Goal: Task Accomplishment & Management: Manage account settings

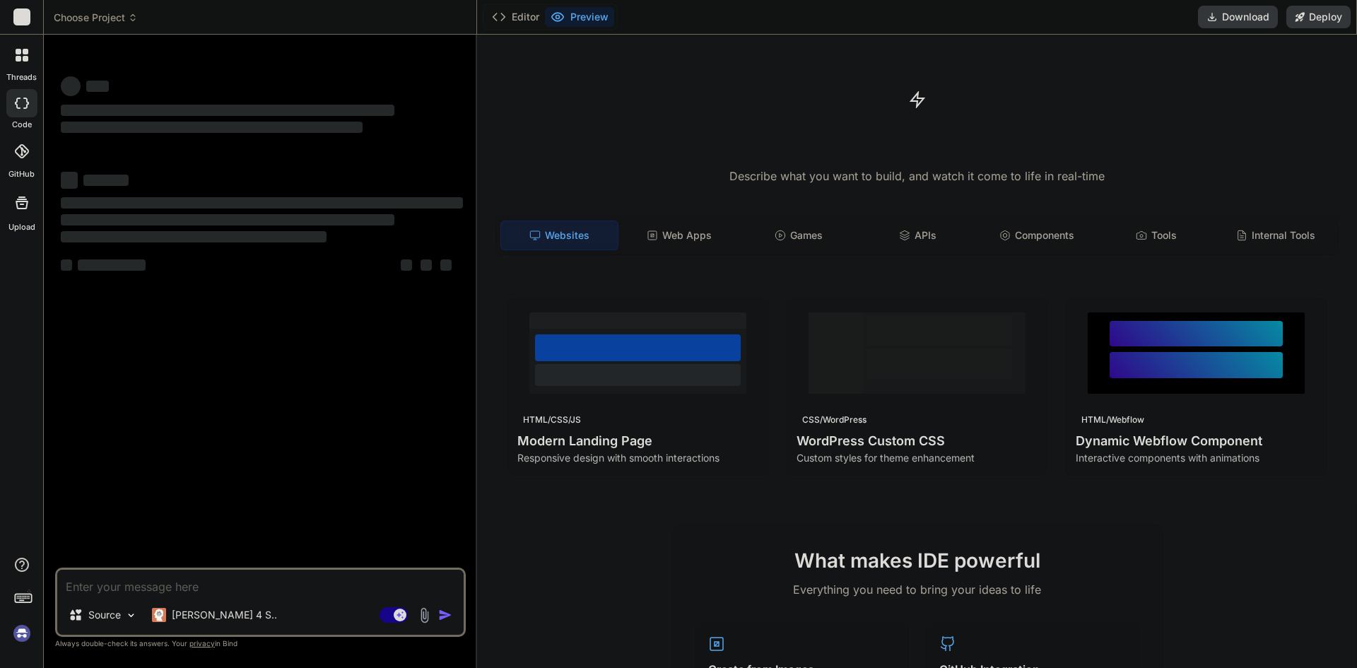
type textarea "x"
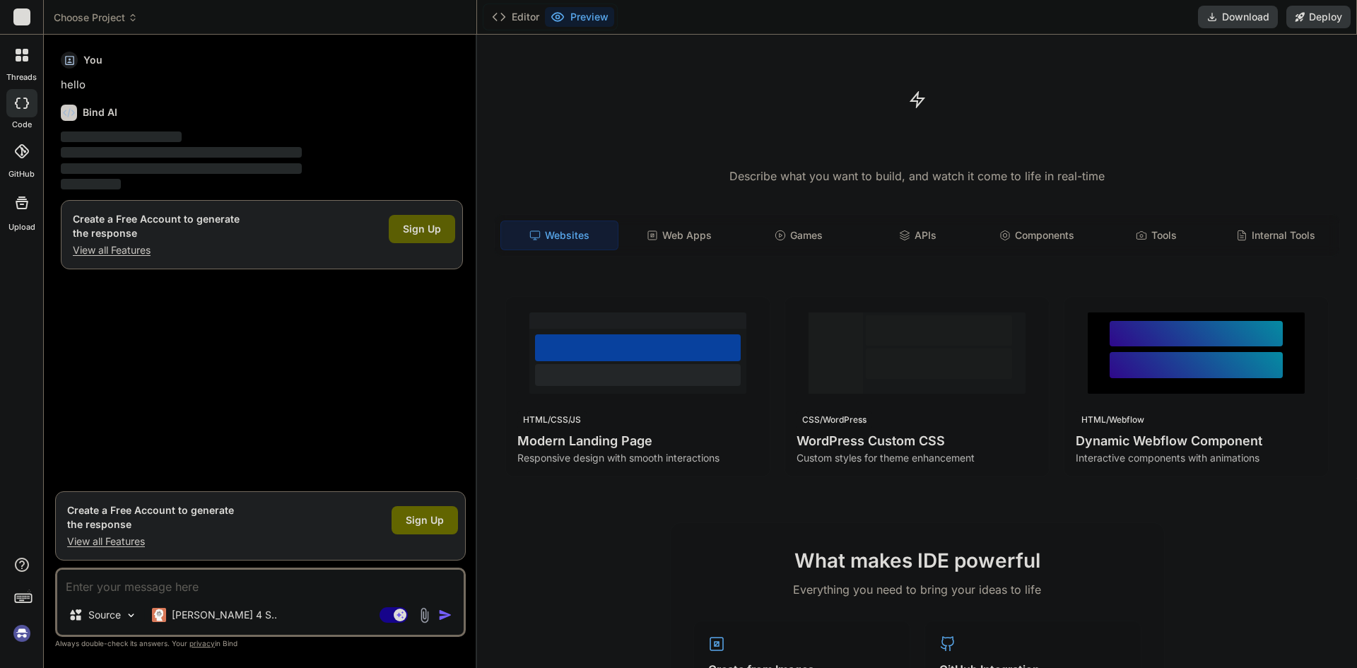
click at [425, 224] on span "Sign Up" at bounding box center [422, 229] width 38 height 14
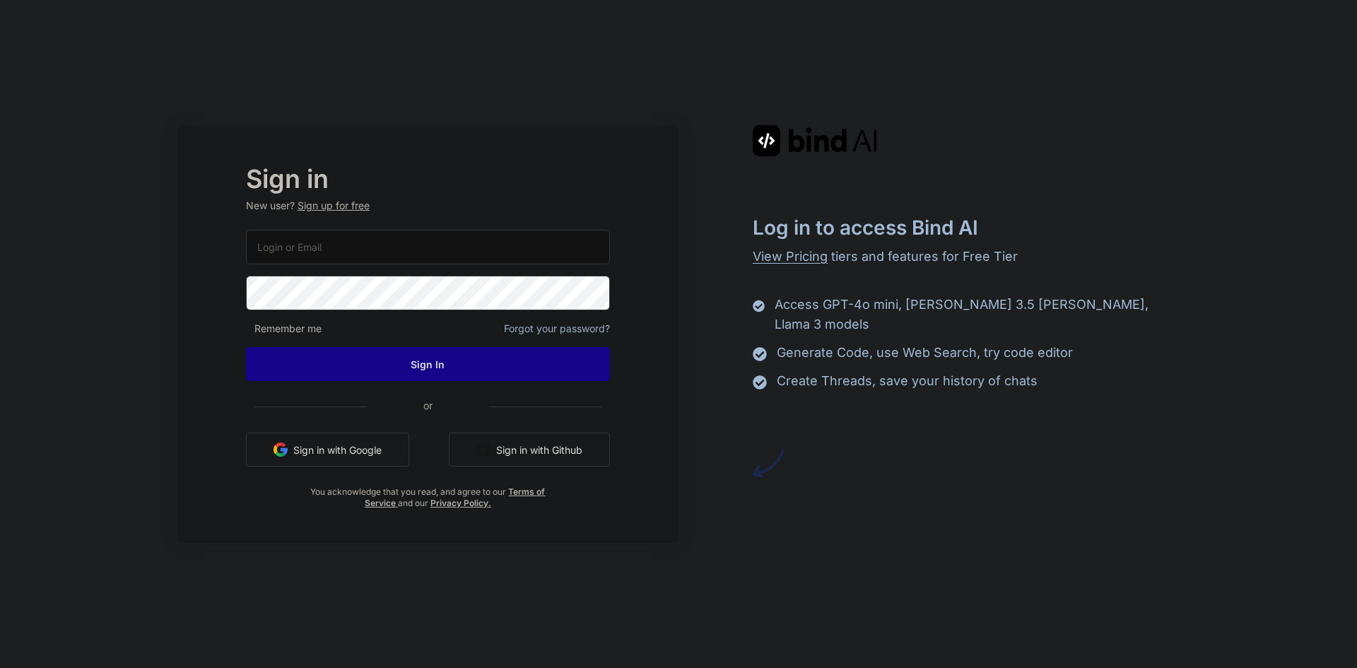
click at [517, 245] on input "email" at bounding box center [428, 247] width 364 height 35
click at [368, 245] on input "email" at bounding box center [428, 247] width 364 height 35
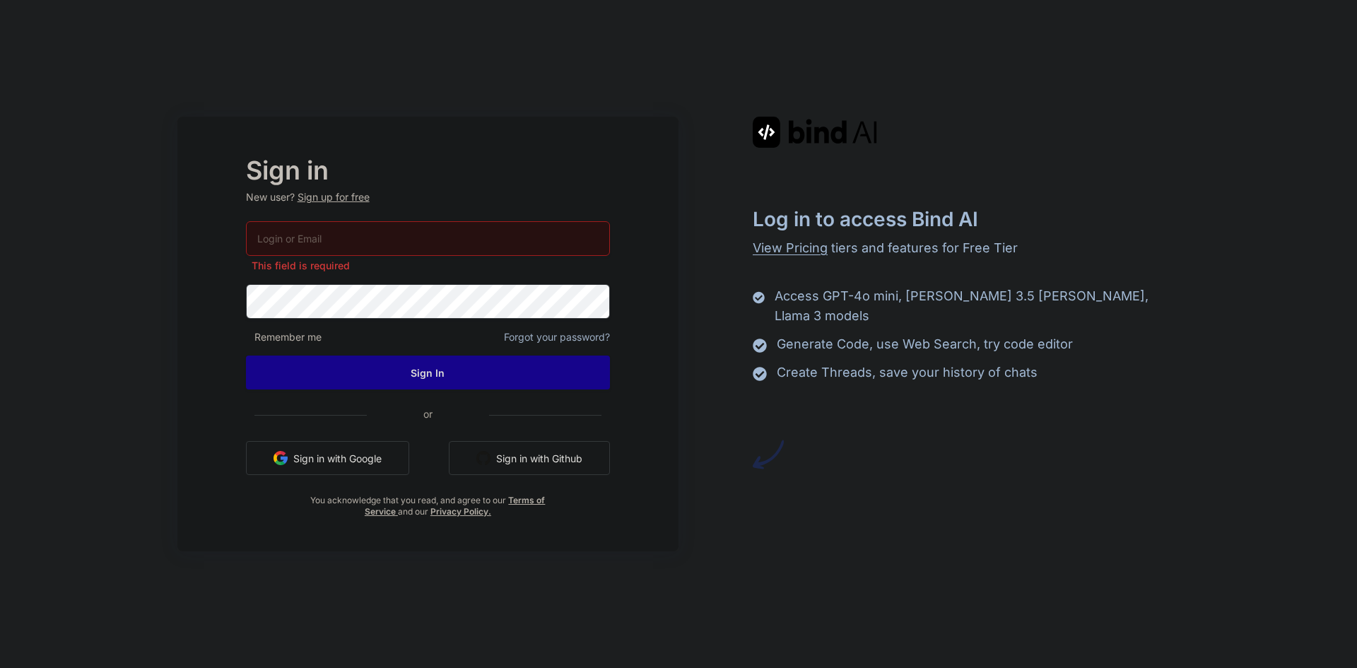
click at [444, 179] on h2 "Sign in" at bounding box center [428, 170] width 364 height 23
click at [426, 241] on input "email" at bounding box center [428, 238] width 364 height 35
type input "s"
type input "nayak.swarup007@gmal.com"
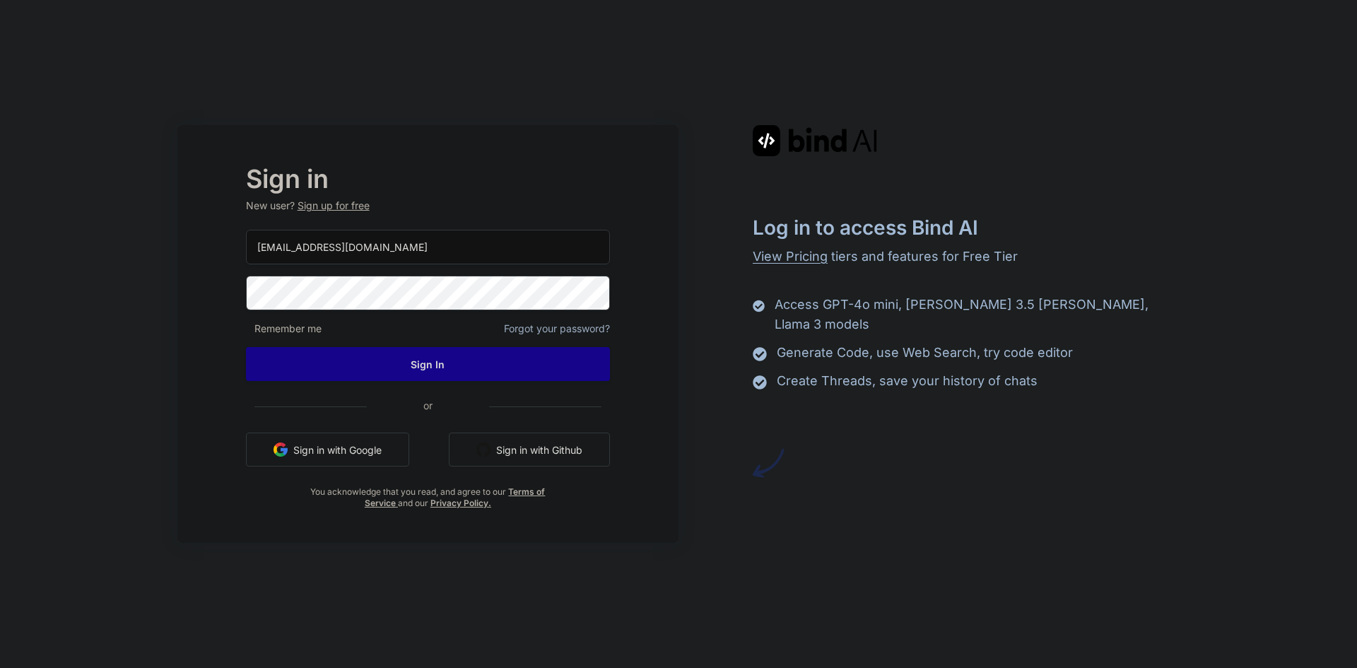
click at [610, 300] on span at bounding box center [601, 290] width 17 height 28
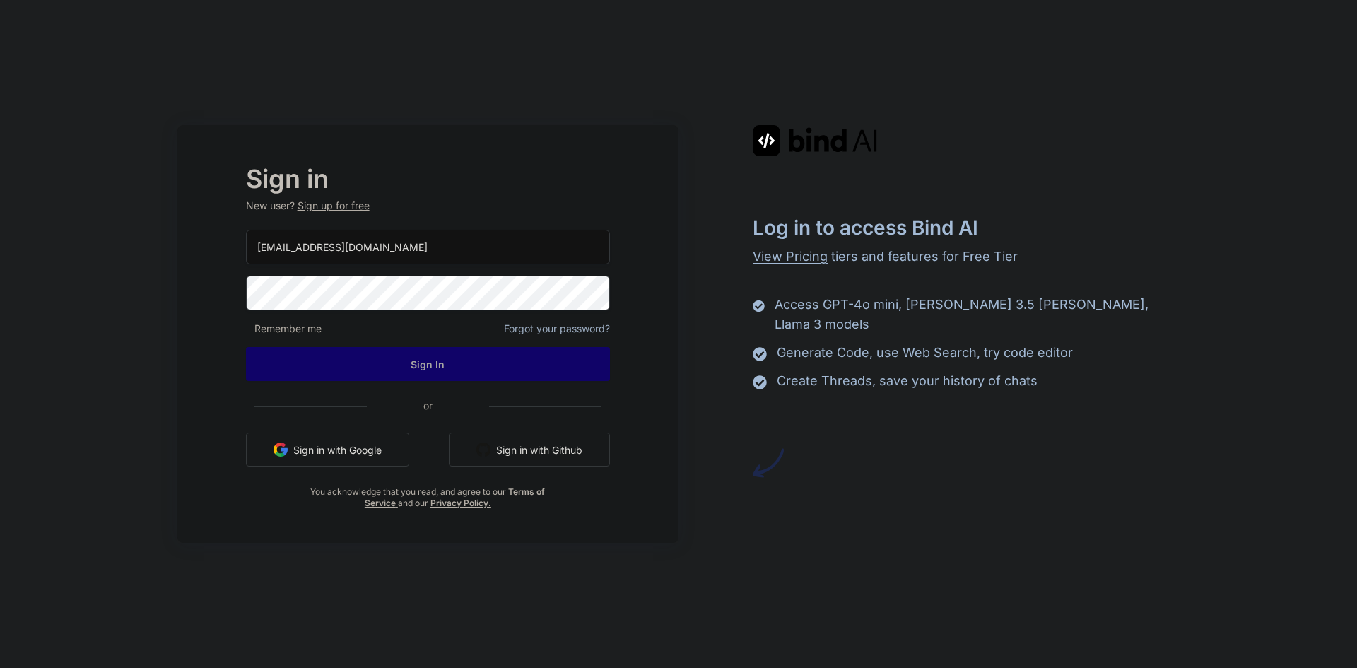
click at [476, 361] on button "Sign In" at bounding box center [428, 364] width 364 height 34
click at [458, 362] on button "Sign In" at bounding box center [428, 364] width 364 height 34
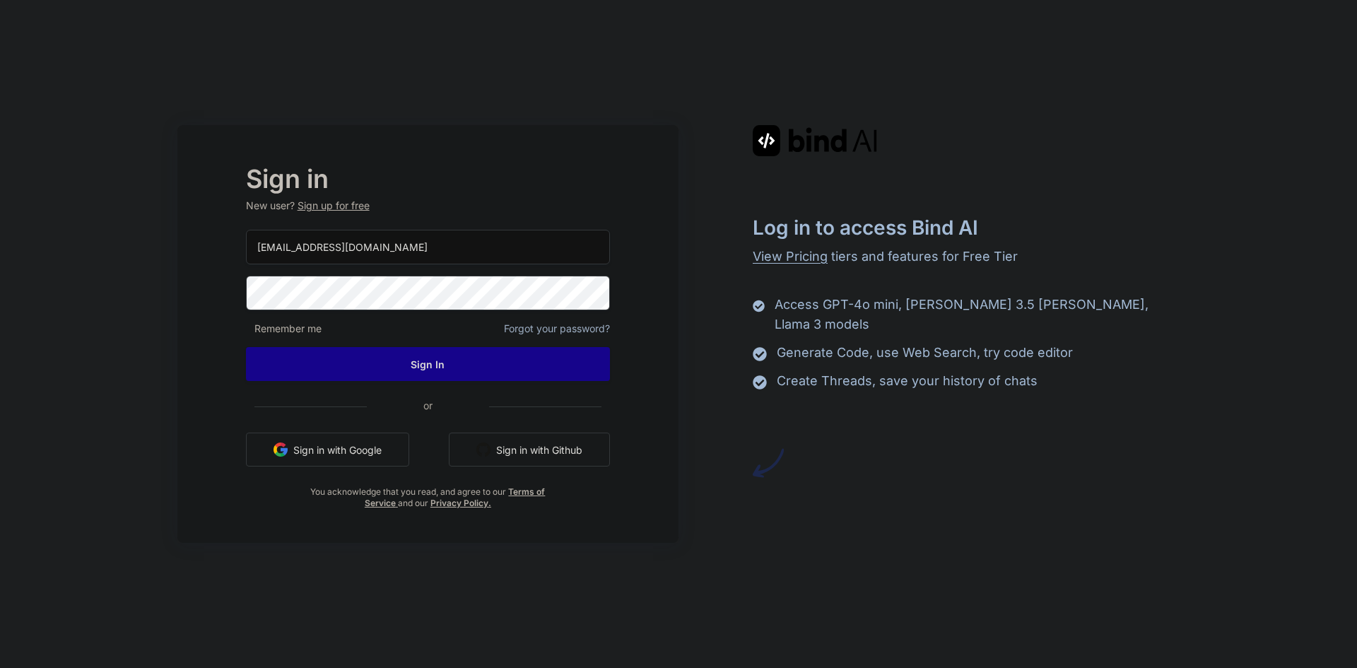
click at [266, 286] on div "Sign in New user? Sign up for free nayak.swarup007@gmal.com Remember me Forgot …" at bounding box center [427, 338] width 409 height 341
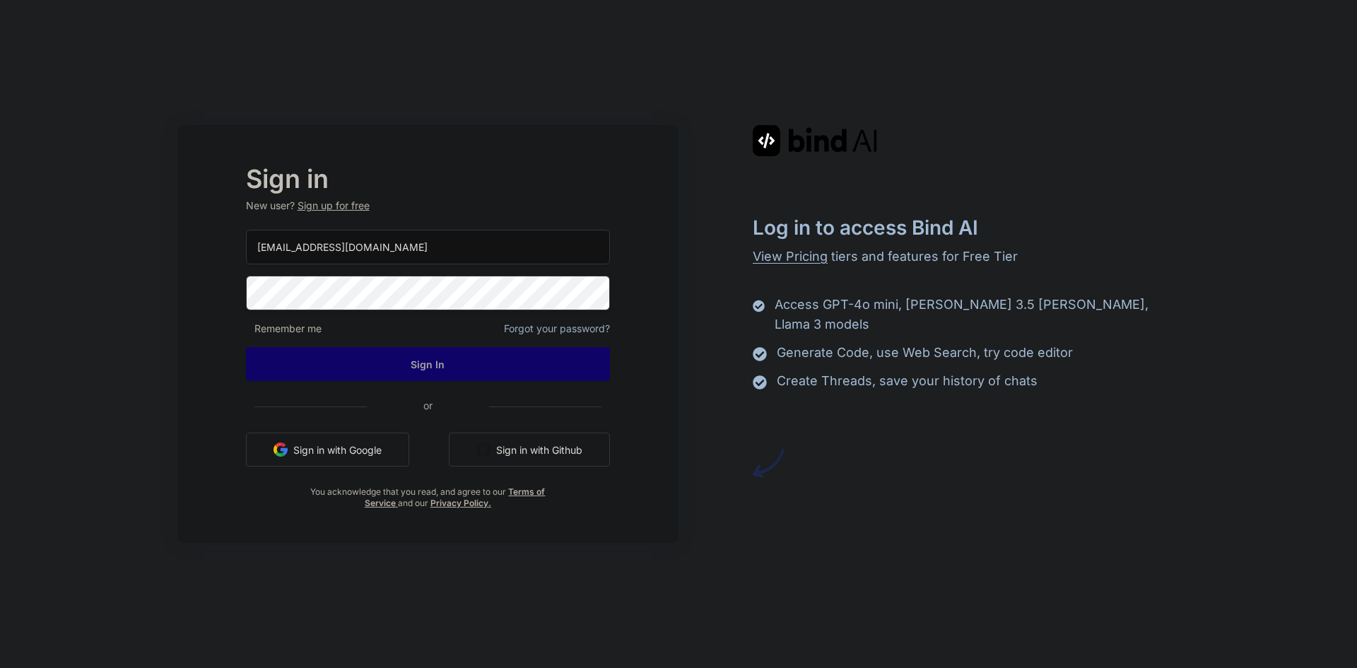
click at [425, 362] on button "Sign In" at bounding box center [428, 364] width 364 height 34
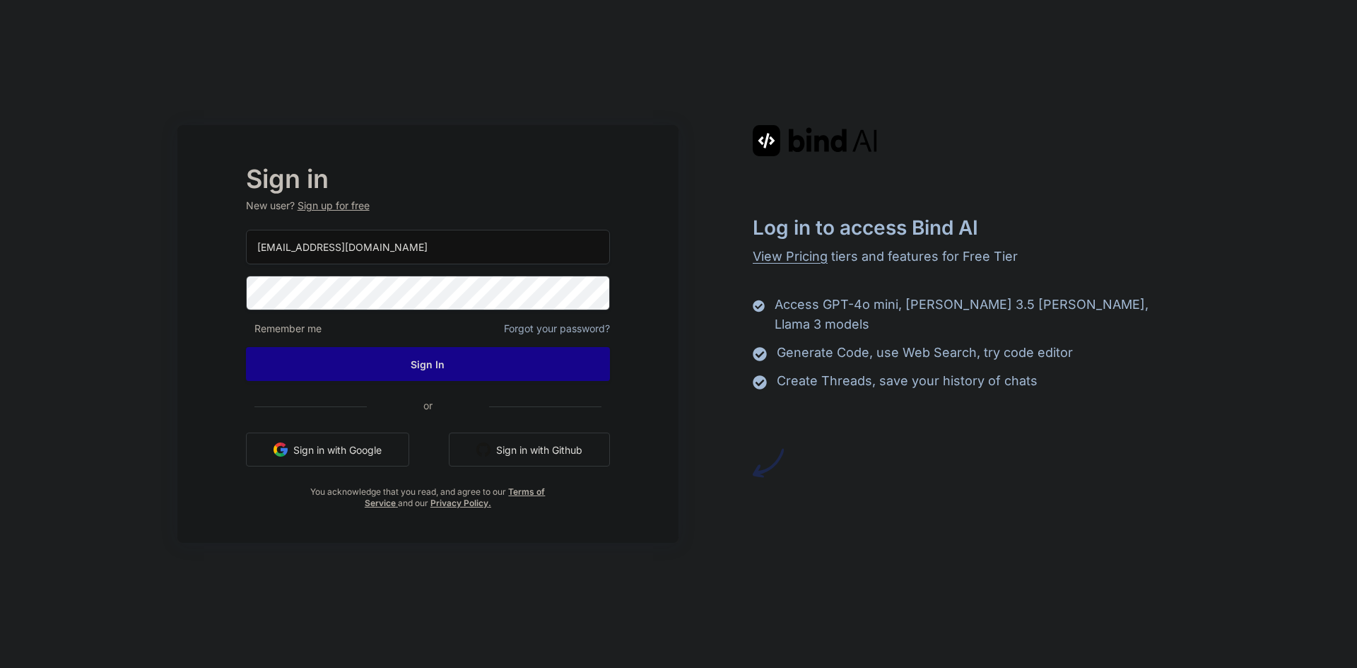
click at [375, 444] on button "Sign in with Google" at bounding box center [327, 450] width 163 height 34
